Goal: Information Seeking & Learning: Learn about a topic

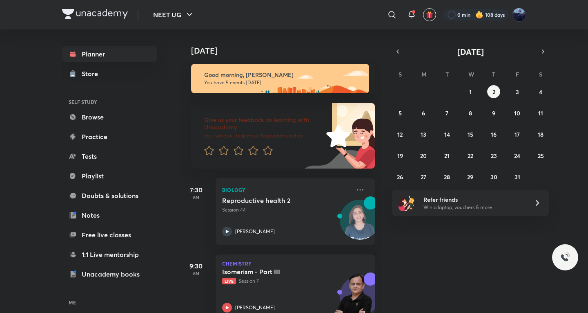
scroll to position [136, 0]
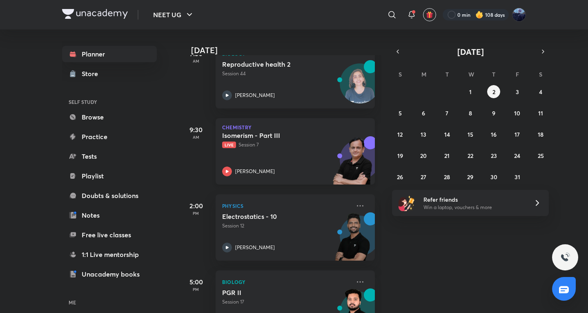
click at [311, 154] on div "Isomerism - Part III Live Session 7 [PERSON_NAME]" at bounding box center [286, 153] width 128 height 45
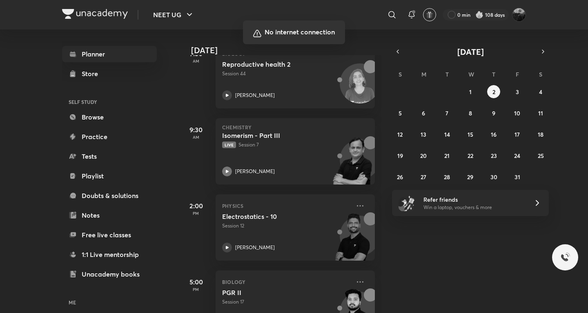
click at [391, 203] on div at bounding box center [294, 156] width 588 height 313
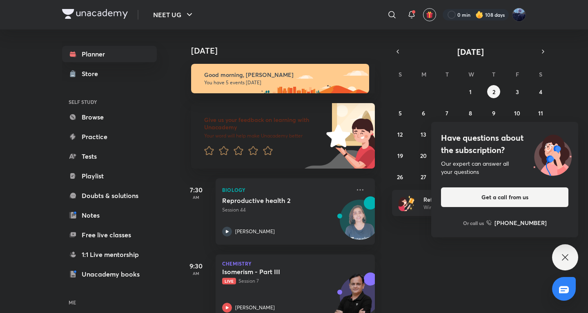
scroll to position [248, 0]
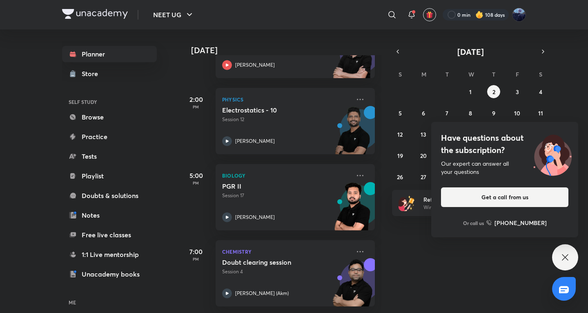
click at [567, 259] on icon at bounding box center [566, 257] width 10 height 10
